Goal: Navigation & Orientation: Find specific page/section

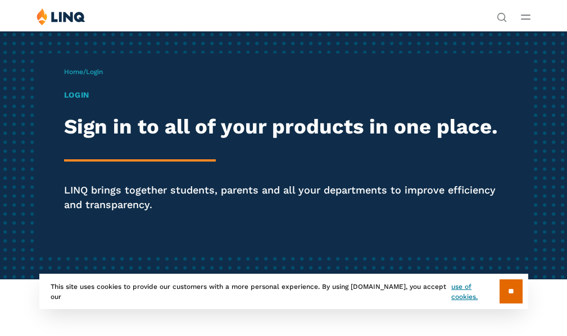
click at [64, 101] on h1 "Login" at bounding box center [283, 95] width 439 height 12
click at [86, 76] on span "Login" at bounding box center [94, 72] width 17 height 8
click at [64, 100] on h1 "Login" at bounding box center [283, 95] width 439 height 12
click at [80, 177] on div "Login Sign in to all of your products in one place. LINQ brings together studen…" at bounding box center [283, 166] width 439 height 154
click at [77, 184] on div "Login Sign in to all of your products in one place. LINQ brings together studen…" at bounding box center [283, 166] width 439 height 154
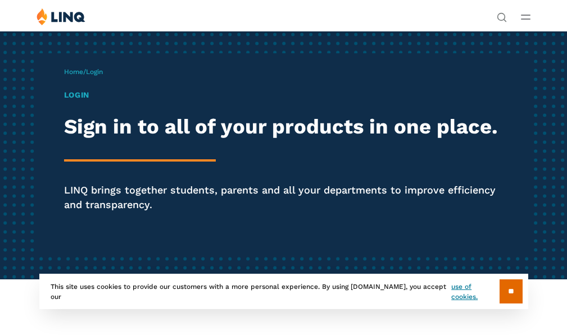
click at [72, 197] on div "Login Sign in to all of your products in one place. LINQ brings together studen…" at bounding box center [283, 166] width 439 height 154
click at [64, 188] on div "Login Sign in to all of your products in one place. LINQ brings together studen…" at bounding box center [283, 166] width 439 height 154
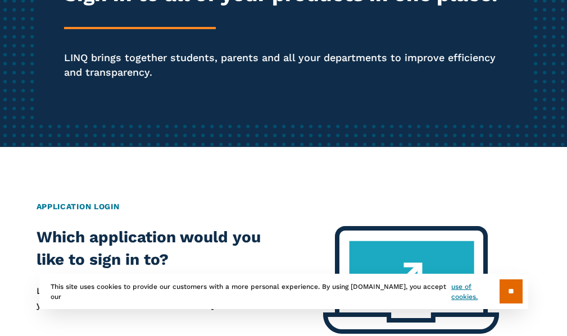
scroll to position [281, 0]
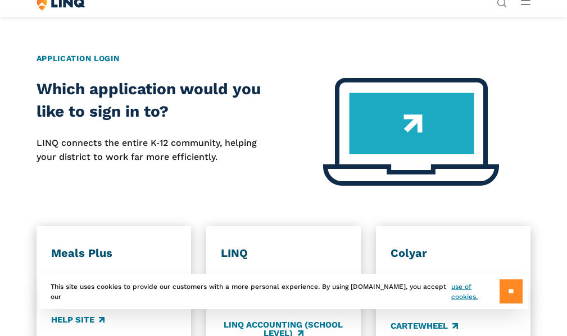
click at [505, 287] on input "**" at bounding box center [510, 292] width 23 height 24
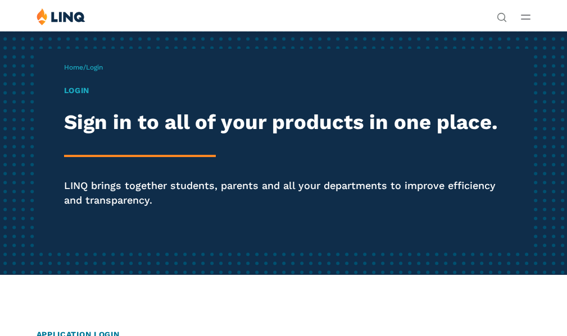
scroll to position [0, 0]
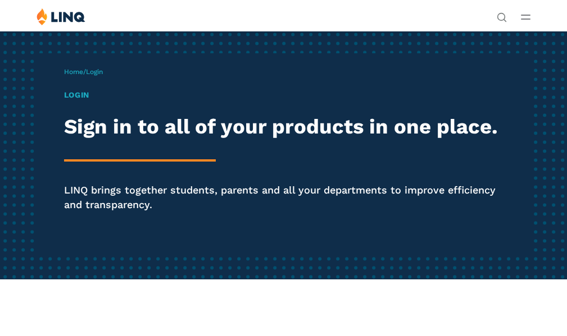
click at [64, 101] on h1 "Login" at bounding box center [283, 95] width 439 height 12
